Goal: Entertainment & Leisure: Consume media (video, audio)

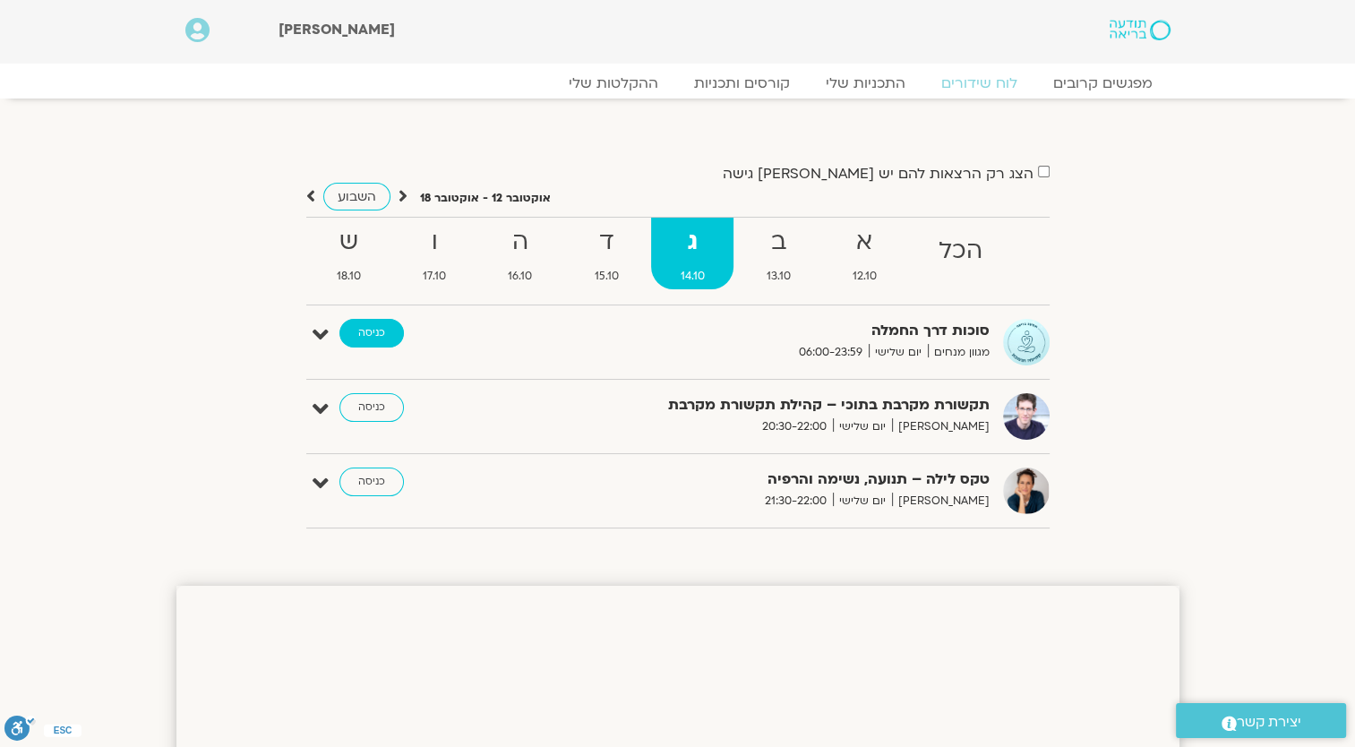
click at [372, 342] on link "כניסה" at bounding box center [371, 333] width 64 height 29
click at [380, 330] on link "כניסה" at bounding box center [371, 333] width 64 height 29
click at [364, 335] on link "כניסה" at bounding box center [371, 333] width 64 height 29
click at [778, 244] on strong "ב" at bounding box center [778, 242] width 82 height 40
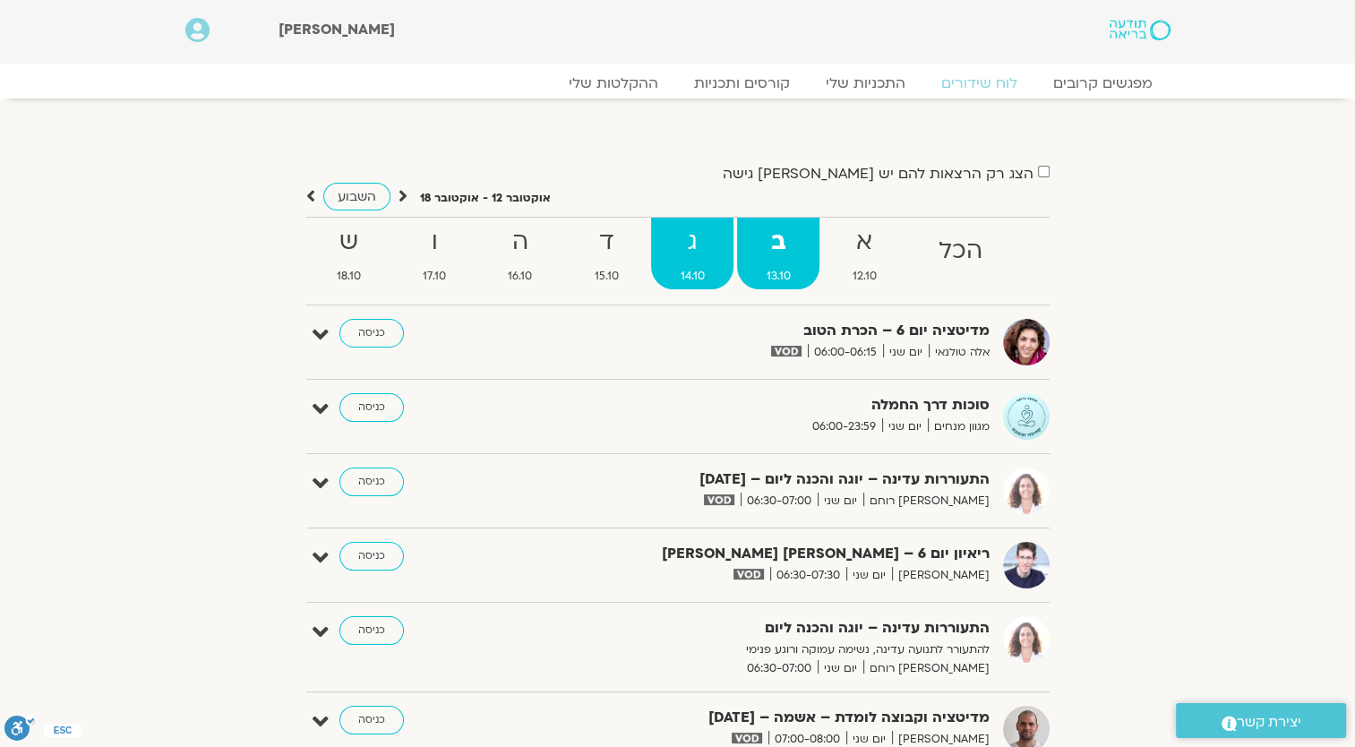
click at [687, 260] on strong "ג" at bounding box center [692, 242] width 82 height 40
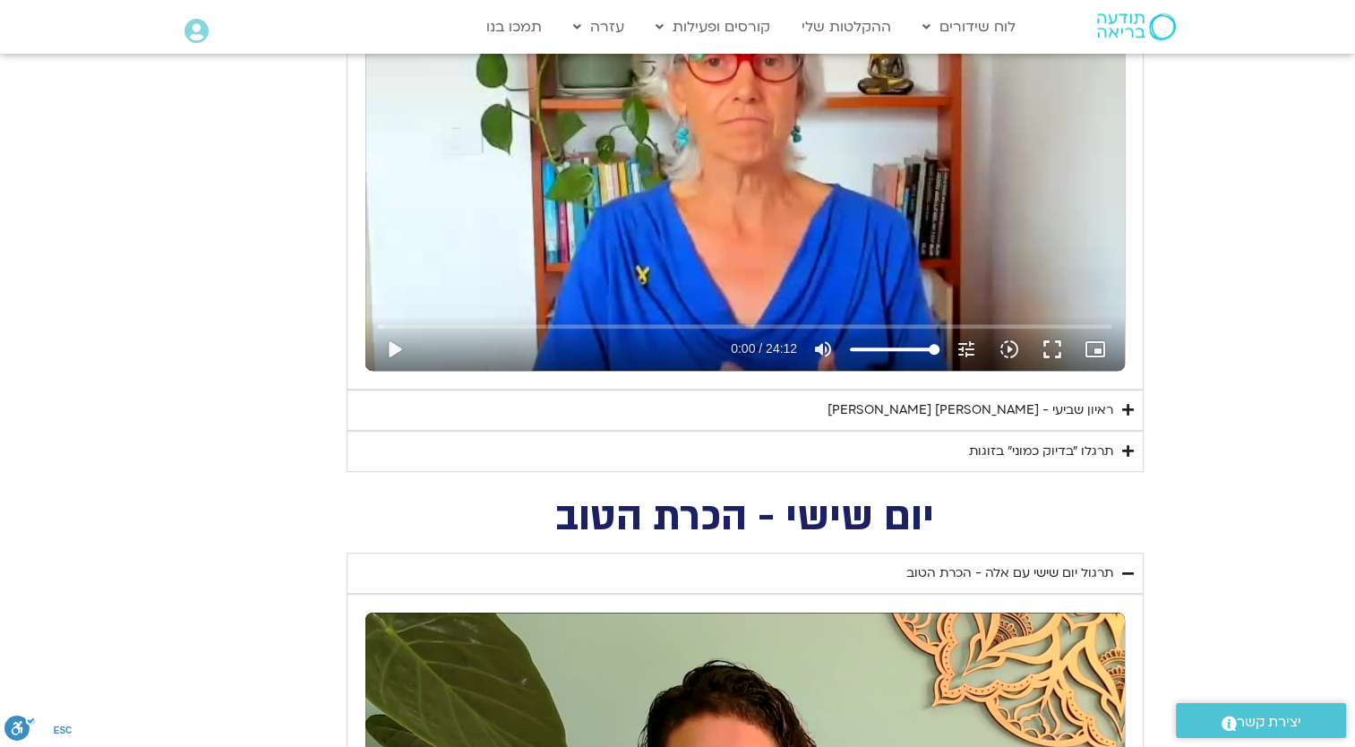
scroll to position [1095, 0]
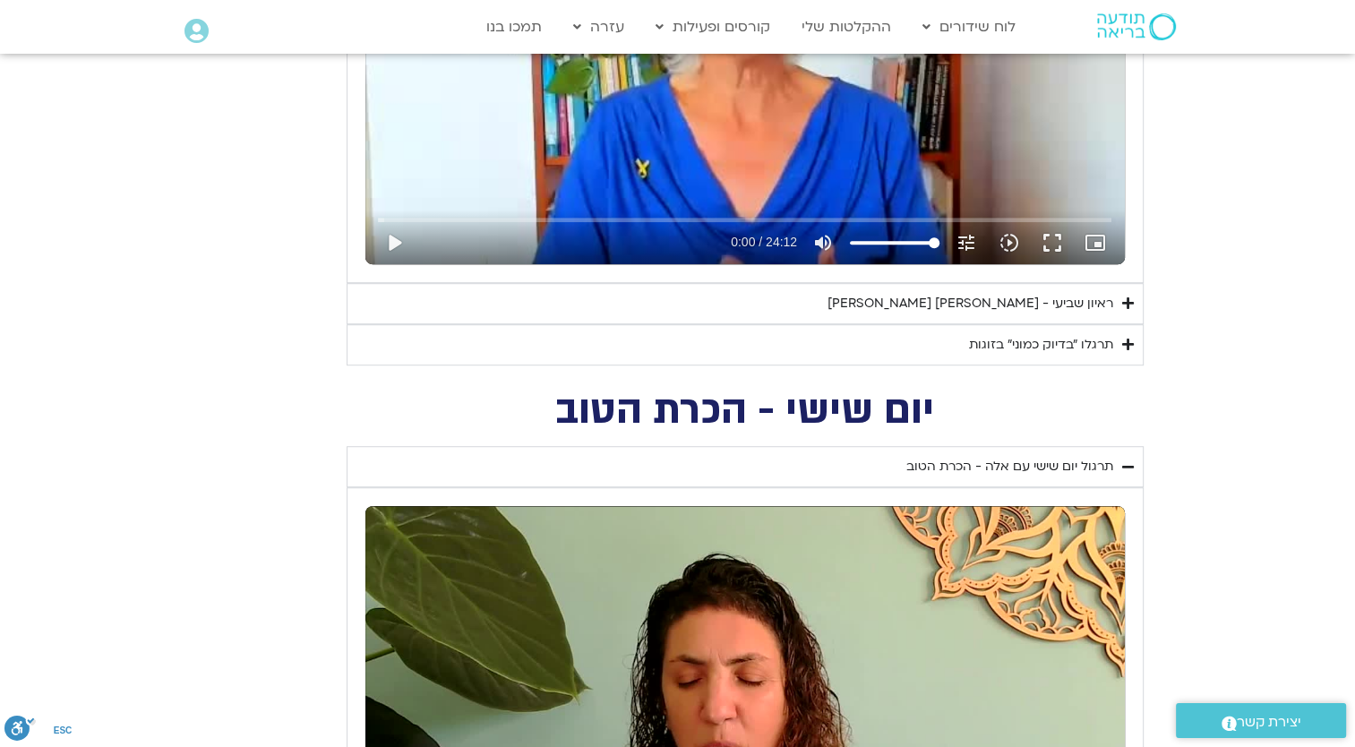
click at [1117, 304] on summary "ראיון שביעי - טארה בראך וג'ון קבט זין" at bounding box center [745, 303] width 797 height 41
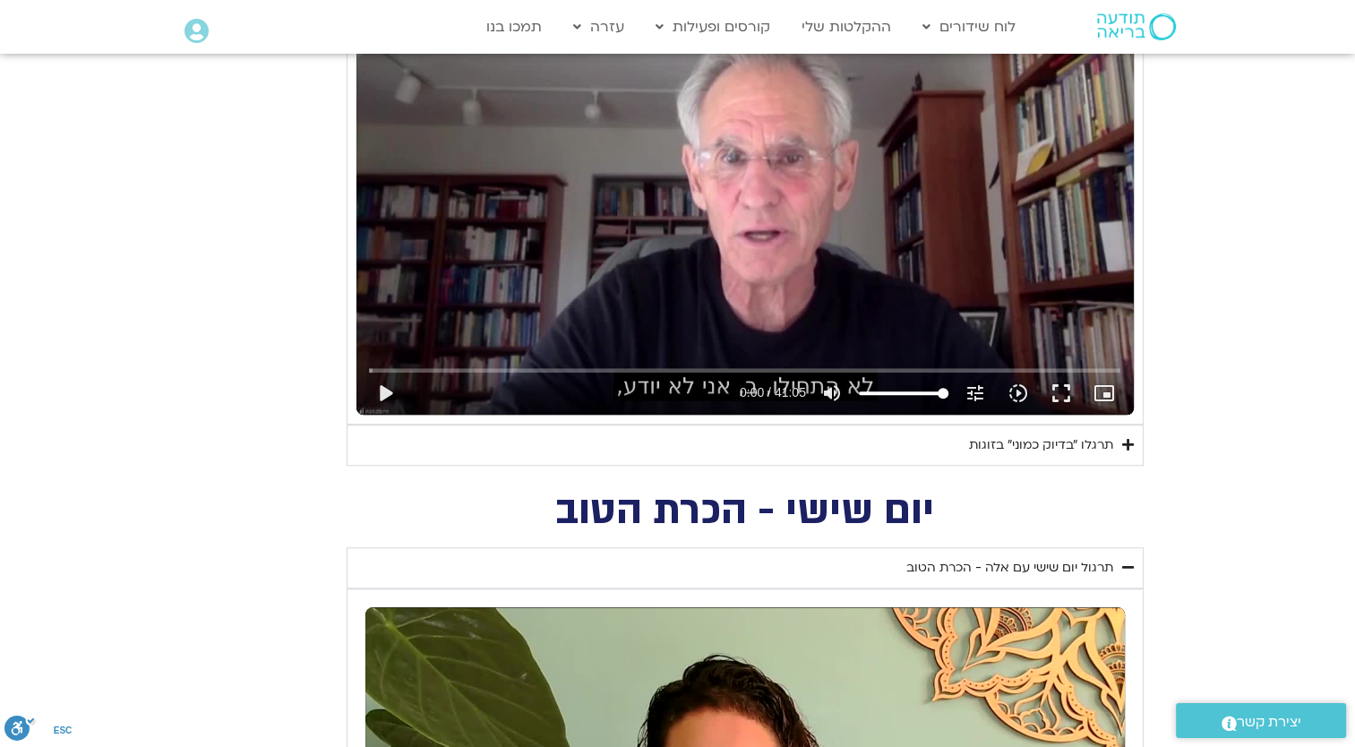
scroll to position [1453, 0]
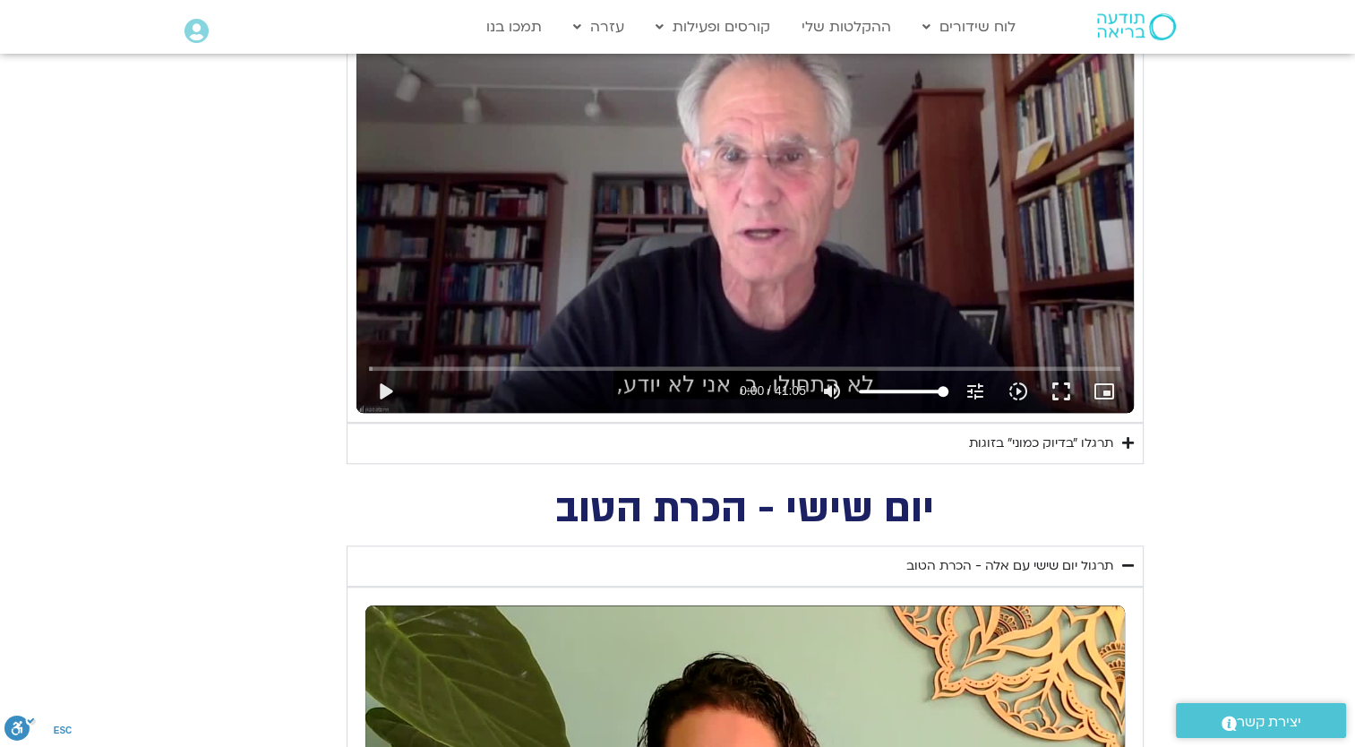
click at [1125, 441] on icon "Accordion. Open links with Enter or Space, close with Escape, and navigate with…" at bounding box center [1128, 442] width 12 height 13
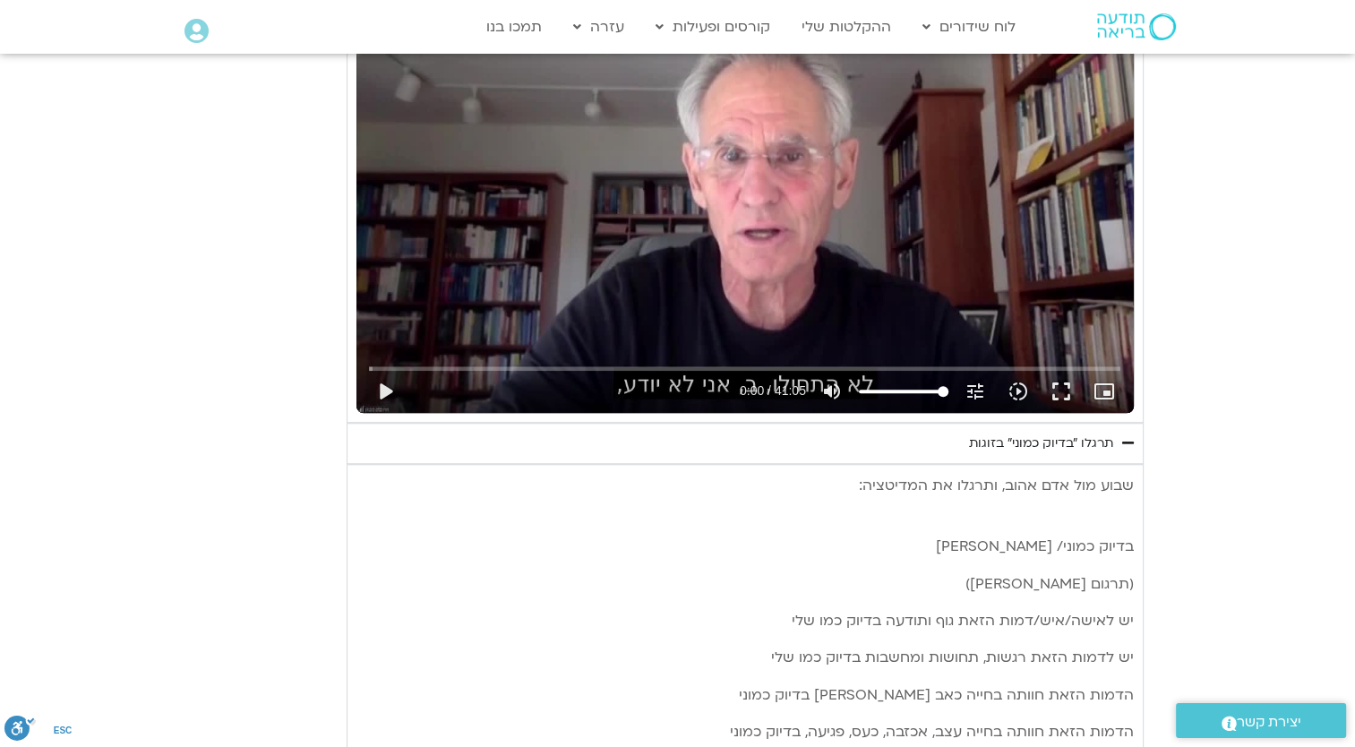
click at [783, 161] on div "Skip Ad 39:57 play_arrow 0:00 / 41:05 volume_up Mute tune Resolution Auto 720p …" at bounding box center [744, 194] width 777 height 437
click at [1060, 387] on button "fullscreen" at bounding box center [1061, 391] width 43 height 43
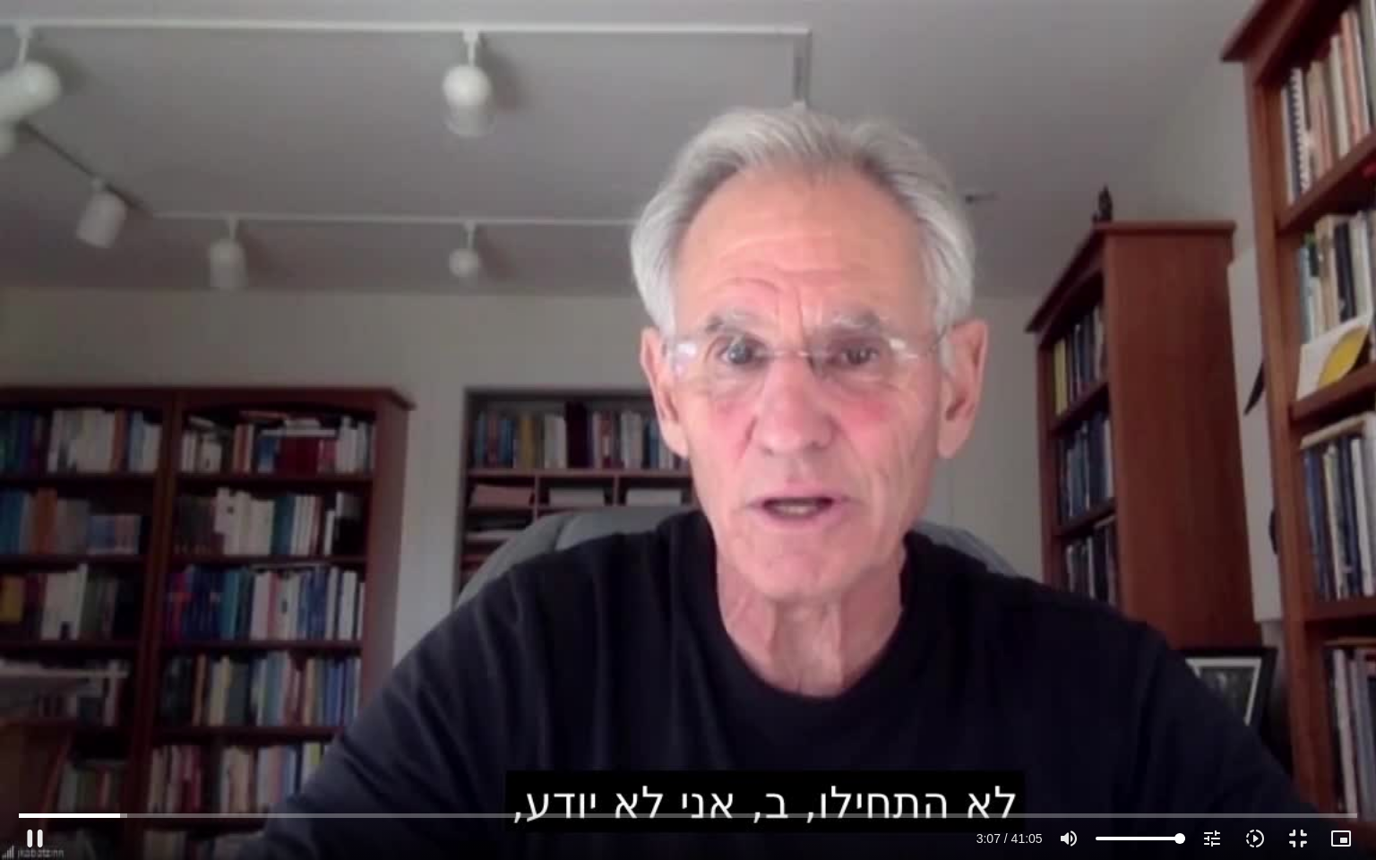
click at [571, 227] on div "Skip Ad 28:37 pause 3:07 / 41:05 volume_up Mute tune Resolution Auto 720p slow_…" at bounding box center [688, 430] width 1376 height 860
click at [221, 369] on div "Skip Ad 28:37 play_arrow 3:07 / 41:05 volume_up Mute tune Resolution Auto 720p …" at bounding box center [688, 430] width 1376 height 860
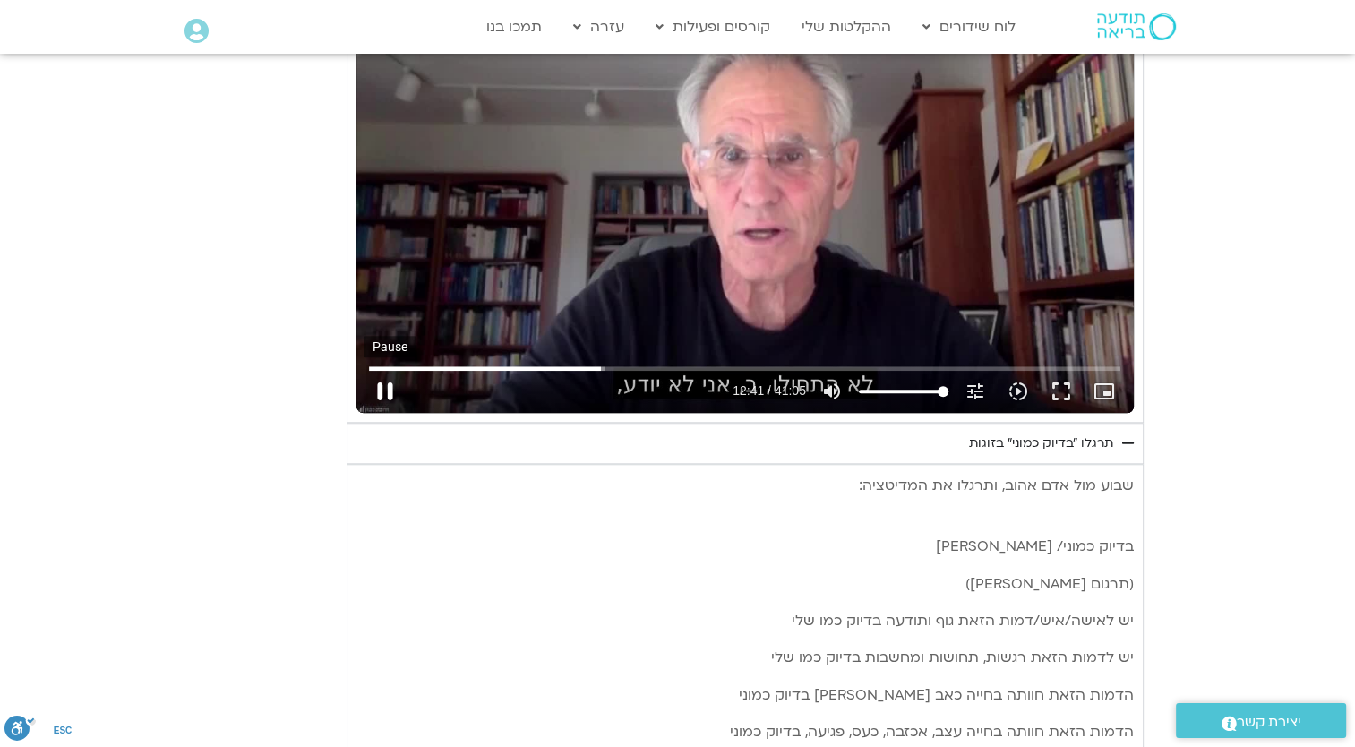
click at [390, 386] on button "pause" at bounding box center [385, 391] width 43 height 43
type input "761.711741"
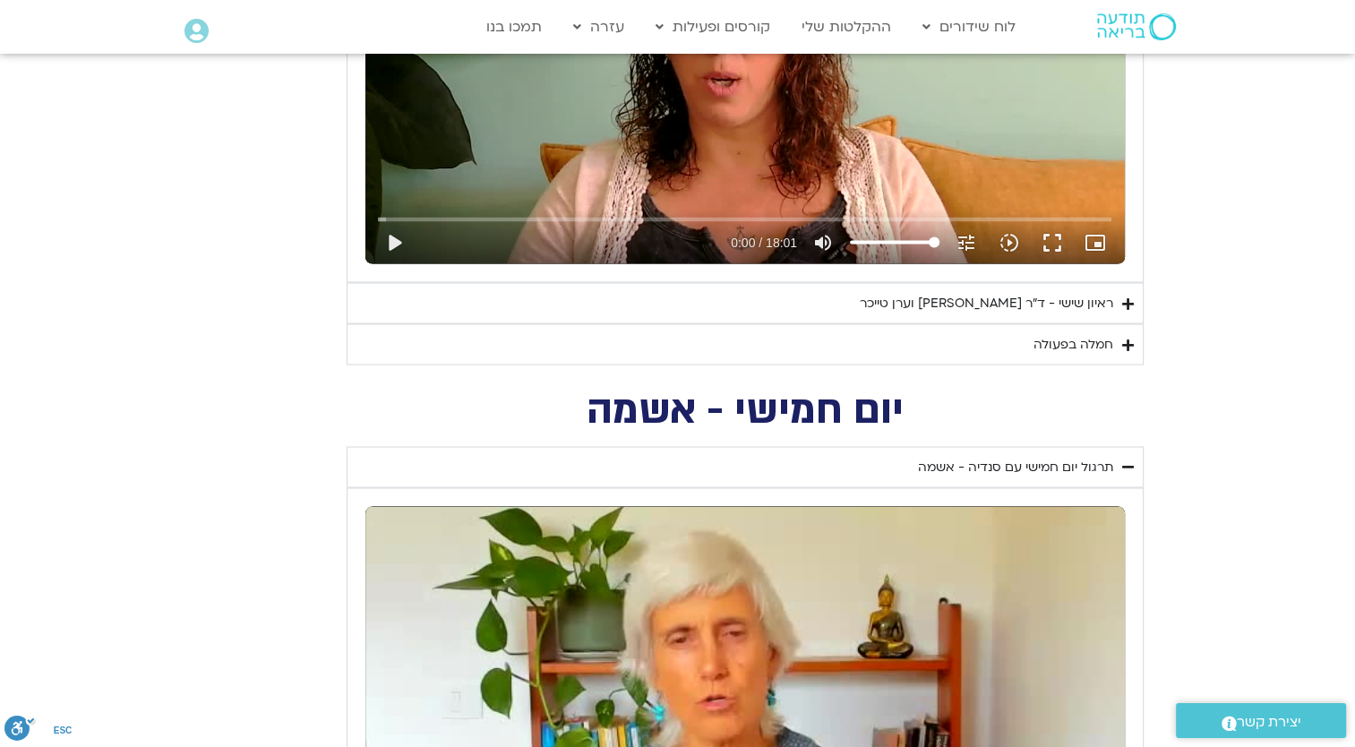
scroll to position [3155, 0]
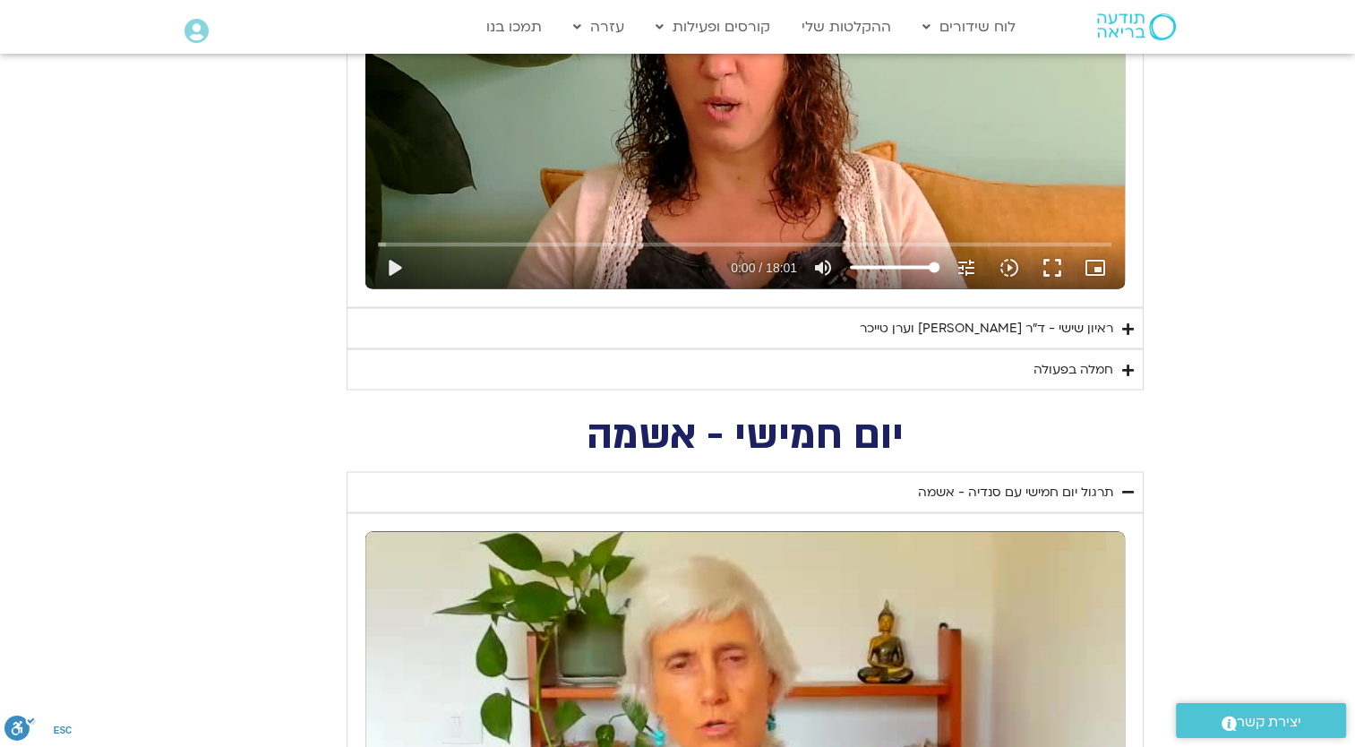
click at [1047, 325] on div "ראיון שישי - ד"ר אסף סטי אל-בר וערן טייכר" at bounding box center [986, 327] width 253 height 21
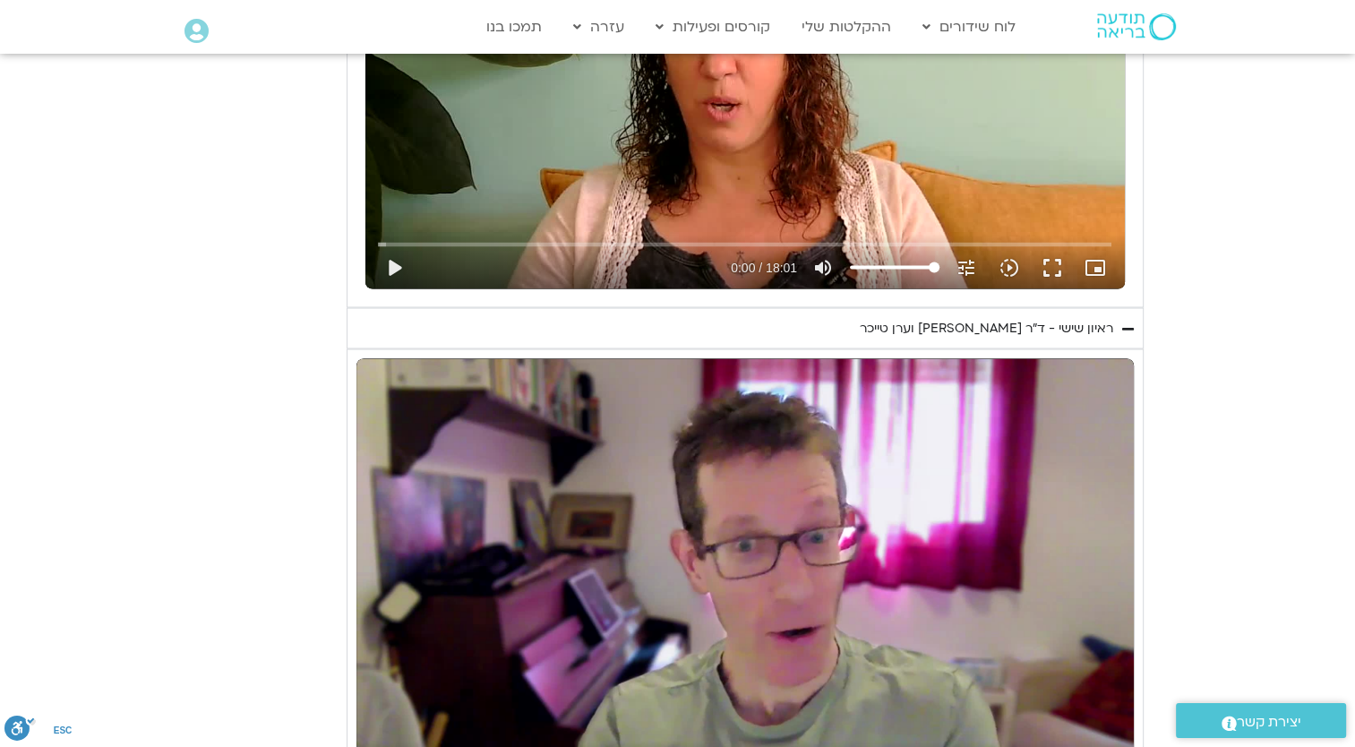
click at [758, 547] on div "Skip Ad play_arrow 0:00:00 / 1:01:52 volume_up Mute tune Resolution Auto 720p s…" at bounding box center [744, 576] width 777 height 437
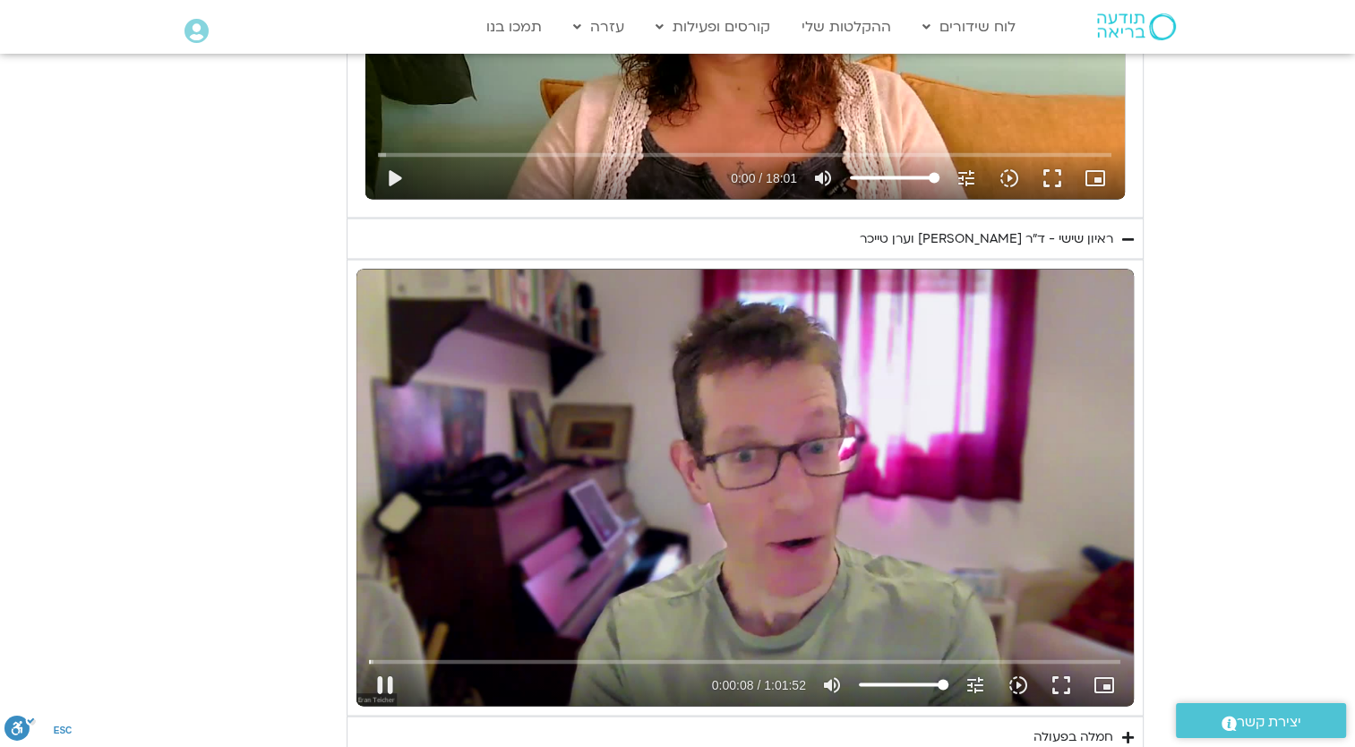
scroll to position [3334, 0]
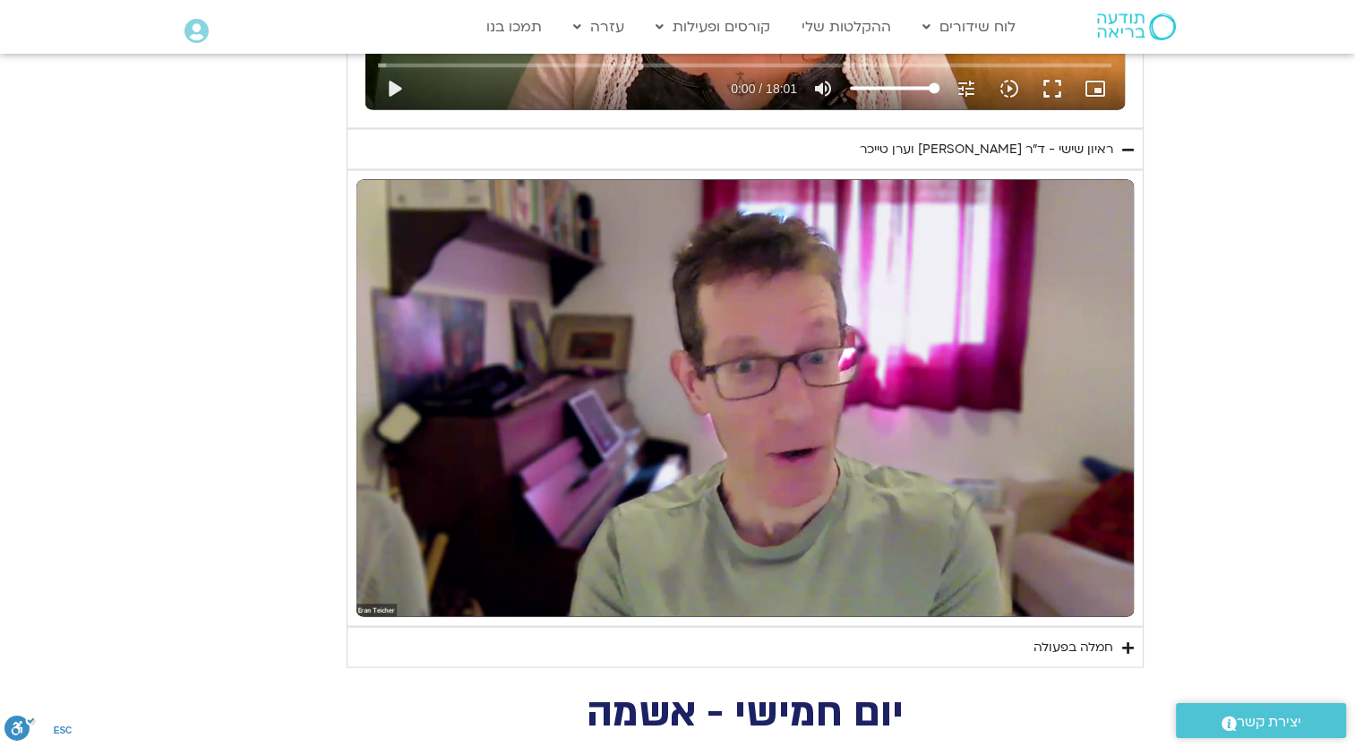
click at [964, 707] on h2 "יום חמישי - אשמה" at bounding box center [745, 712] width 797 height 37
click at [1122, 641] on icon "Accordion. Open links with Enter or Space, close with Escape, and navigate with…" at bounding box center [1128, 646] width 12 height 13
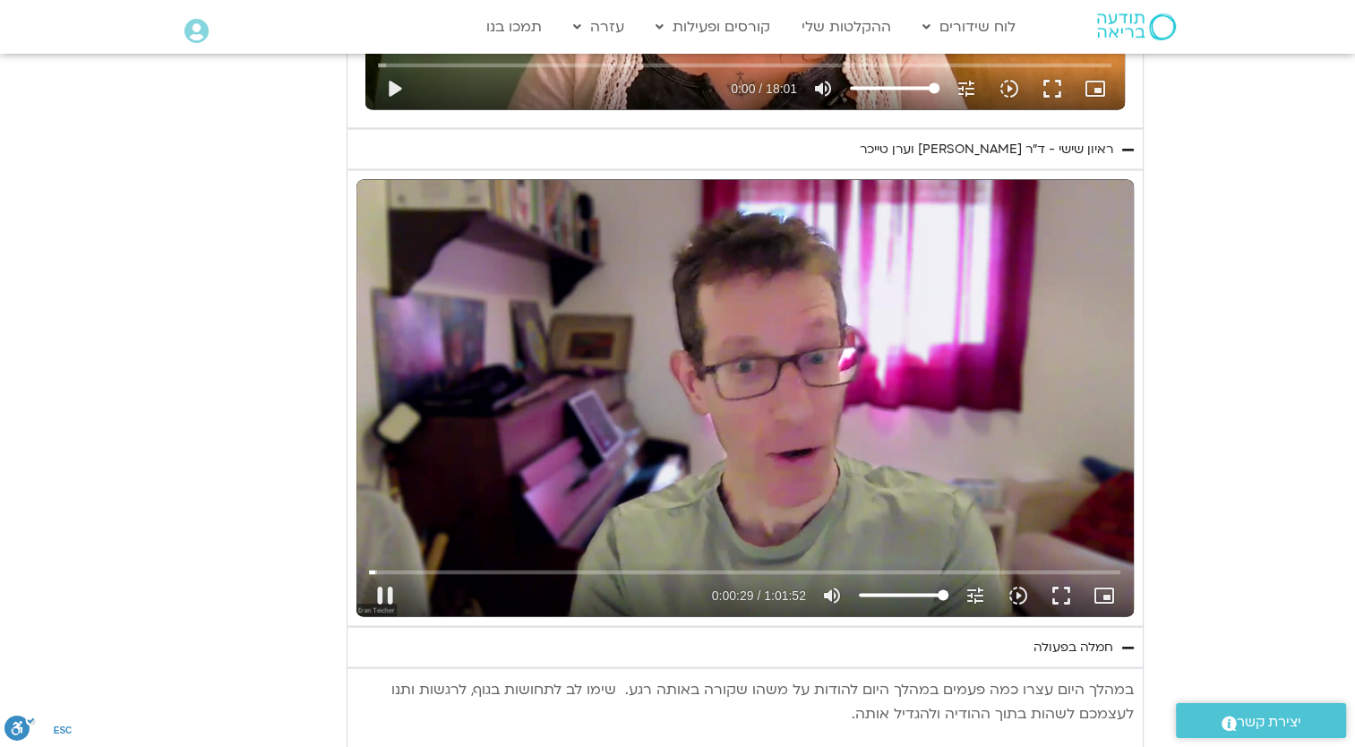
scroll to position [3244, 0]
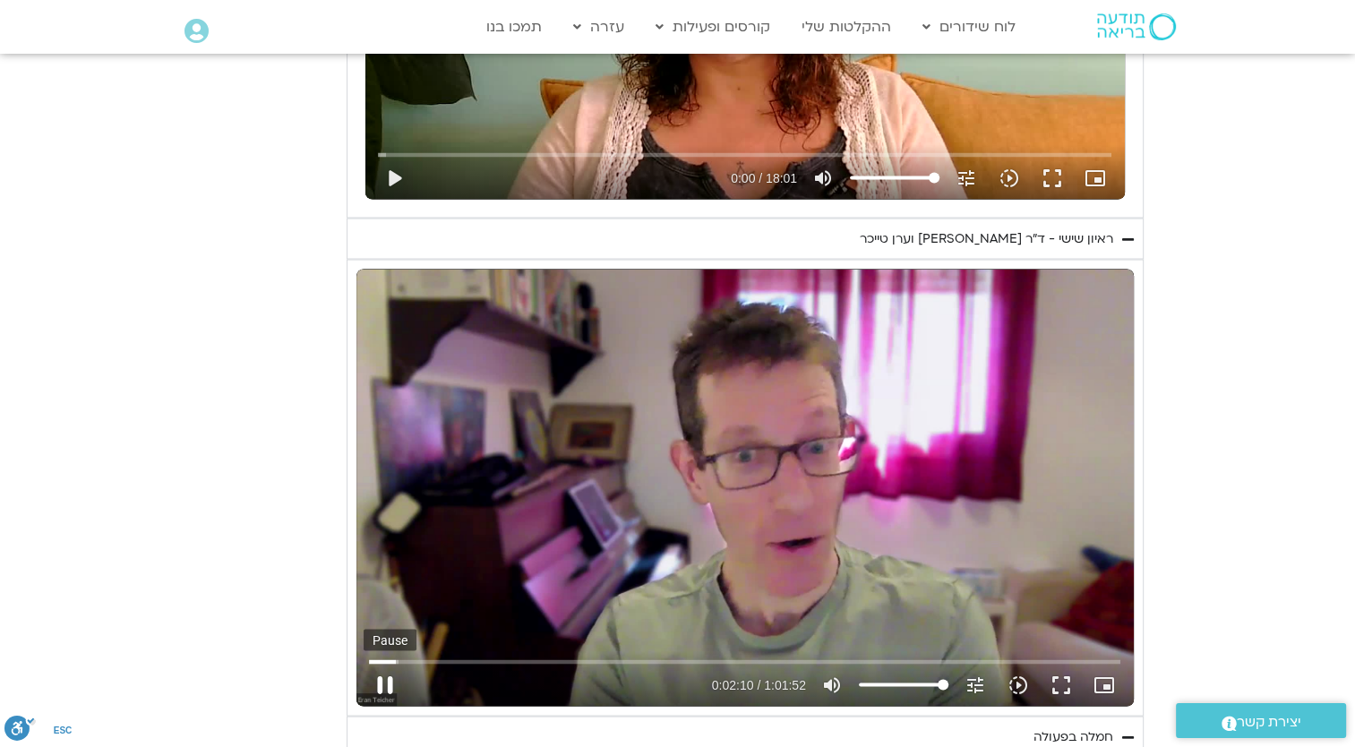
click at [379, 688] on button "pause" at bounding box center [385, 684] width 43 height 43
click at [870, 635] on div "40:52" at bounding box center [863, 641] width 37 height 18
click at [380, 679] on button "pause" at bounding box center [385, 684] width 43 height 43
type input "168.481269"
